Goal: Navigation & Orientation: Find specific page/section

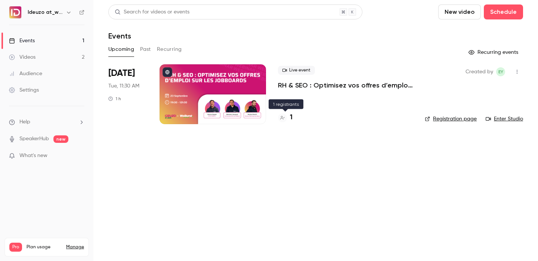
click at [290, 117] on h4 "1" at bounding box center [291, 117] width 3 height 10
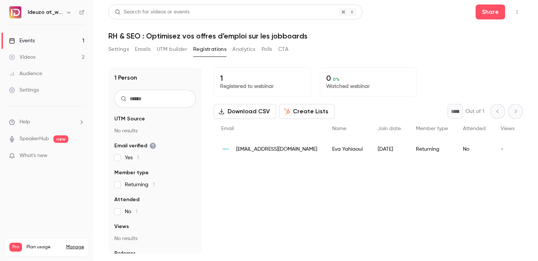
click at [132, 34] on h1 "RH & SEO : Optimisez vos offres d’emploi sur les jobboards" at bounding box center [315, 35] width 415 height 9
click at [112, 34] on h1 "RH & SEO : Optimisez vos offres d’emploi sur les jobboards" at bounding box center [315, 35] width 415 height 9
click at [132, 34] on h1 "RH & SEO : Optimisez vos offres d’emploi sur les jobboards" at bounding box center [315, 35] width 415 height 9
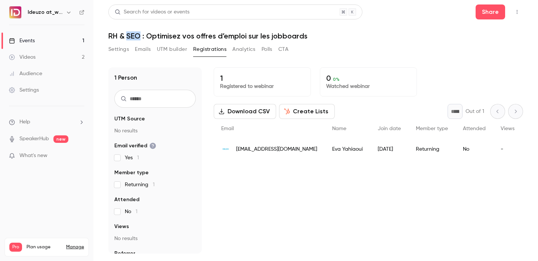
copy h1 "SEO"
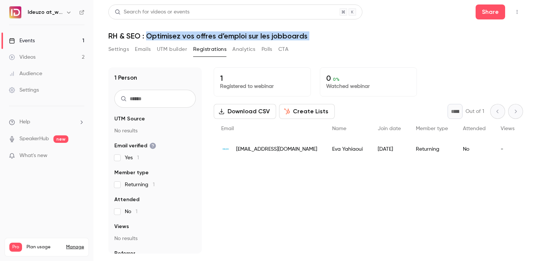
copy div "Optimisez vos offres d’emploi sur les jobboards Settings Emails UTM builder Reg…"
drag, startPoint x: 312, startPoint y: 42, endPoint x: 146, endPoint y: 34, distance: 166.1
click at [146, 34] on div "Search for videos or events Share RH & SEO : Optimisez vos offres d’emploi sur …" at bounding box center [315, 128] width 415 height 249
click at [56, 39] on link "Events 1" at bounding box center [46, 41] width 93 height 16
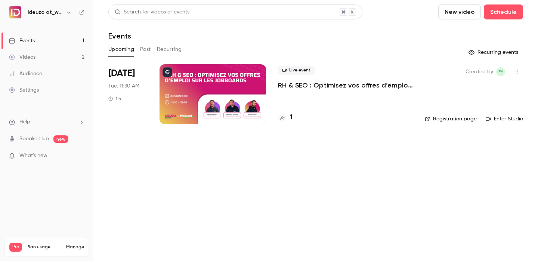
click at [58, 61] on link "Videos 2" at bounding box center [46, 57] width 93 height 16
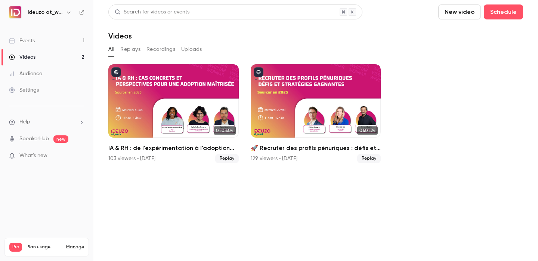
click at [58, 34] on link "Events 1" at bounding box center [46, 41] width 93 height 16
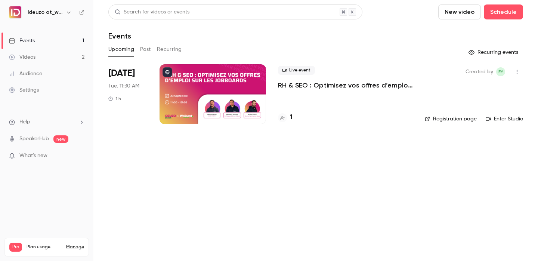
click at [228, 97] on div at bounding box center [213, 94] width 106 height 60
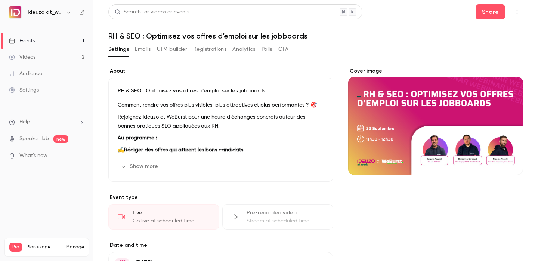
click at [239, 35] on h1 "RH & SEO : Optimisez vos offres d’emploi sur les jobboards" at bounding box center [315, 35] width 415 height 9
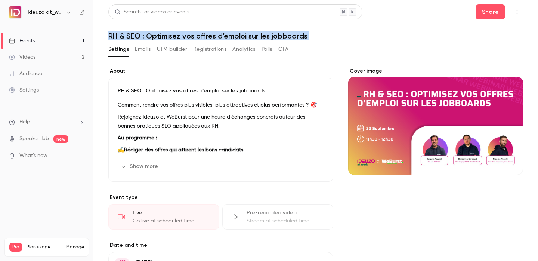
copy div "RH & SEO : Optimisez vos offres d’emploi sur les jobboards Settings Emails UTM …"
click at [45, 47] on link "Events 1" at bounding box center [46, 41] width 93 height 16
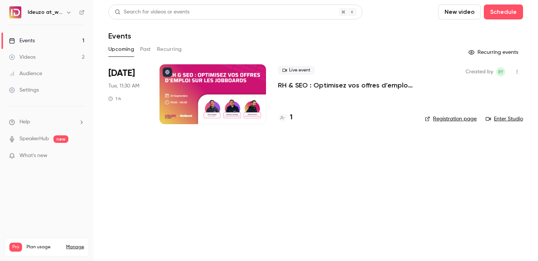
click at [45, 58] on link "Videos 2" at bounding box center [46, 57] width 93 height 16
